Goal: Find specific page/section: Find specific page/section

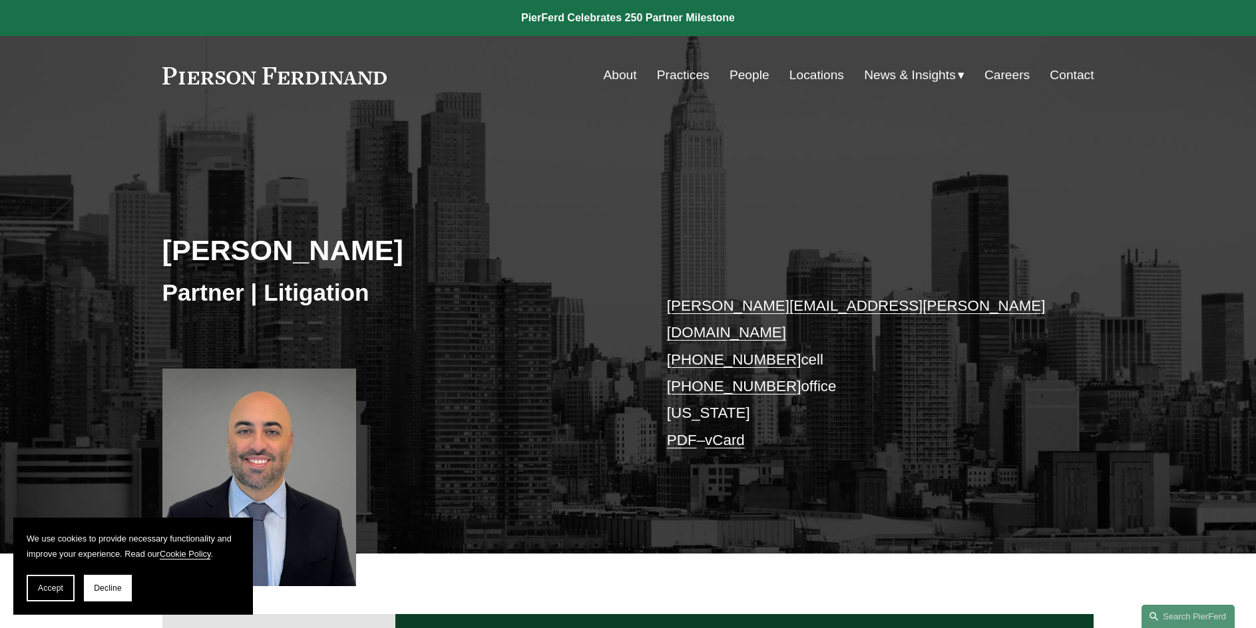
click at [692, 77] on link "Practices" at bounding box center [683, 75] width 53 height 25
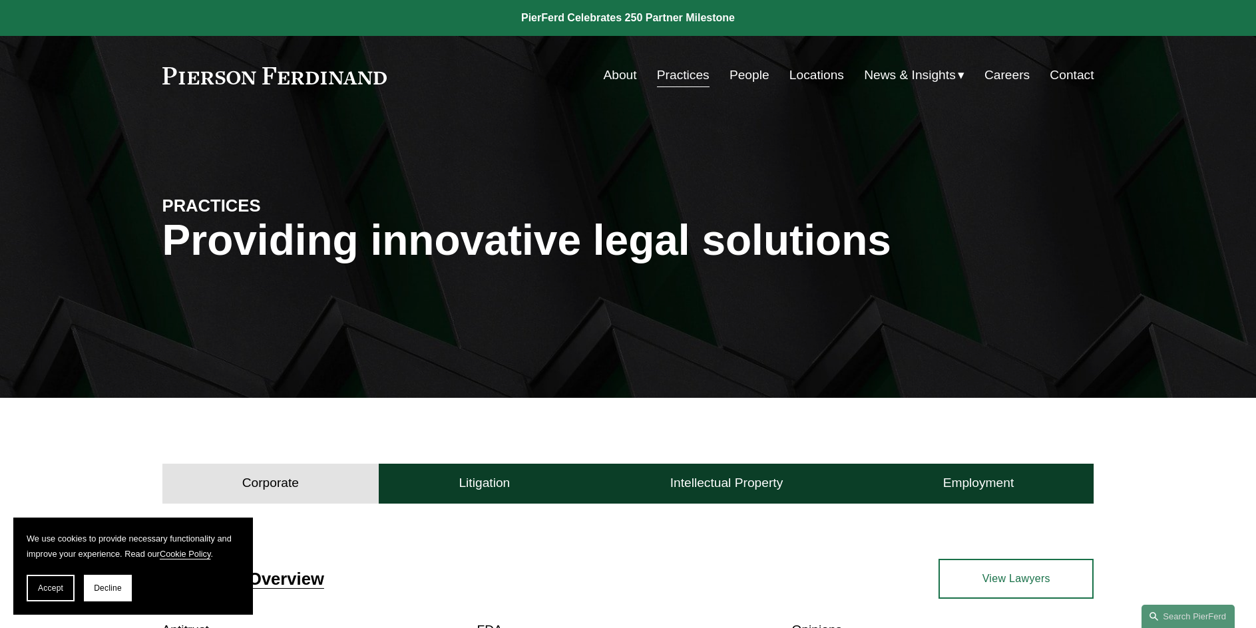
click at [748, 73] on link "People" at bounding box center [750, 75] width 40 height 25
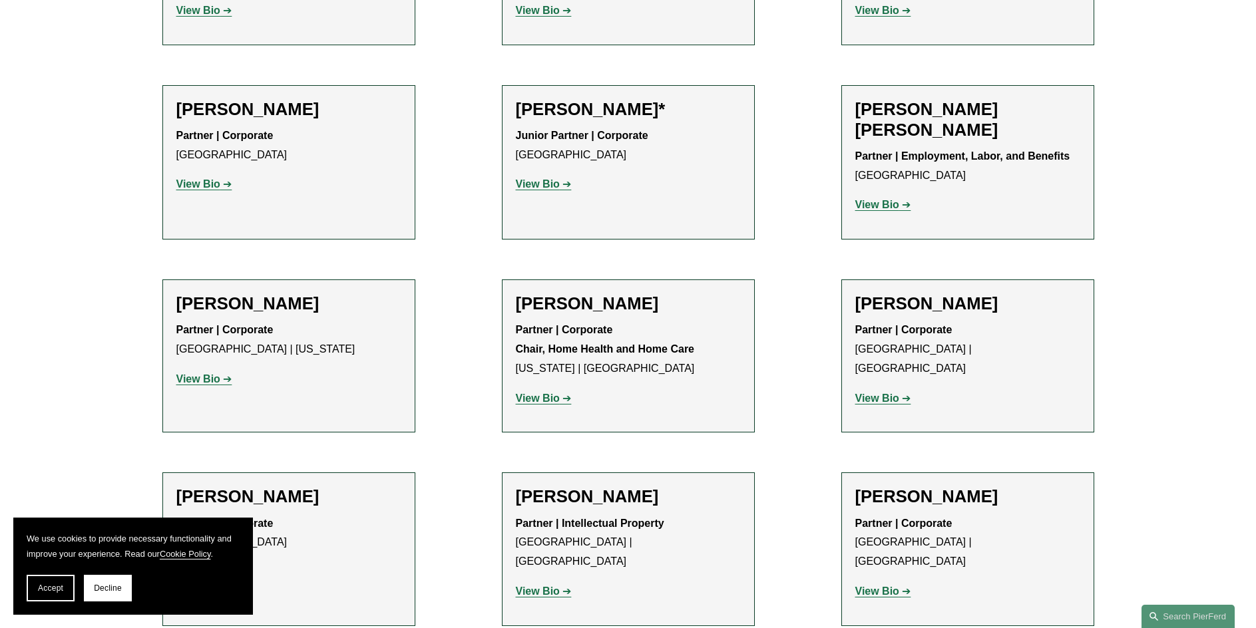
scroll to position [3988, 0]
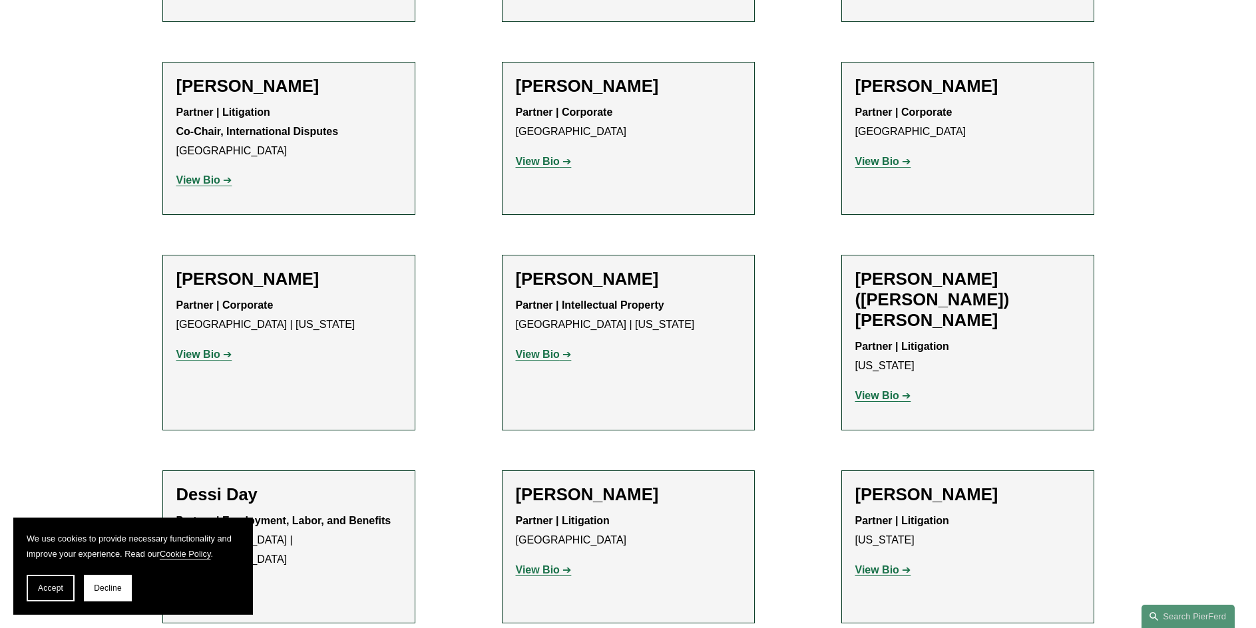
click at [946, 485] on h2 "[PERSON_NAME]" at bounding box center [967, 495] width 225 height 21
click at [877, 564] on strong "View Bio" at bounding box center [877, 569] width 44 height 11
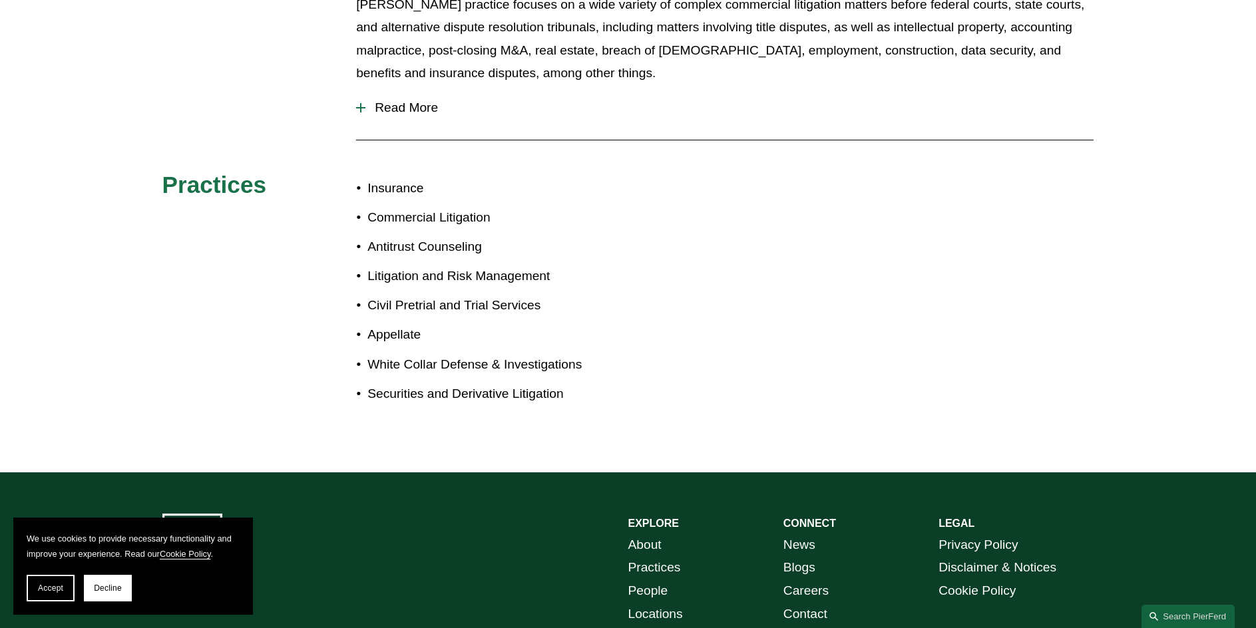
scroll to position [720, 0]
